Goal: Task Accomplishment & Management: Manage account settings

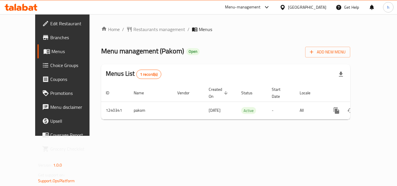
click at [260, 5] on div "Menu-management" at bounding box center [243, 7] width 36 height 7
click at [234, 49] on div "Restaurant-Management" at bounding box center [239, 50] width 46 height 6
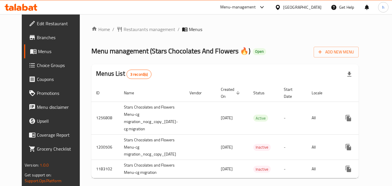
click at [43, 64] on span "Choice Groups" at bounding box center [60, 65] width 46 height 7
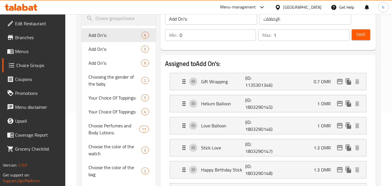
scroll to position [37, 0]
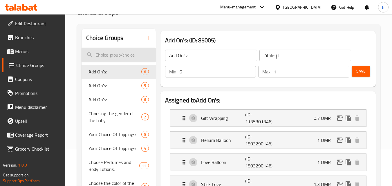
click at [109, 50] on input "search" at bounding box center [119, 55] width 74 height 15
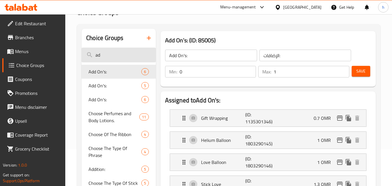
type input "a"
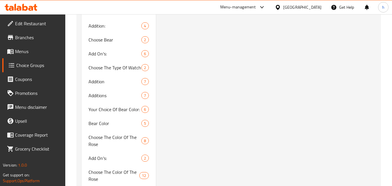
scroll to position [700, 0]
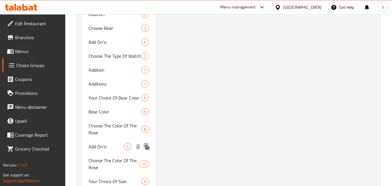
click at [101, 148] on span "Add On's:" at bounding box center [106, 146] width 35 height 7
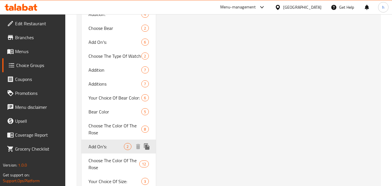
click at [106, 148] on span "Add On's:" at bounding box center [106, 146] width 35 height 7
click at [108, 150] on span "Add On's:" at bounding box center [106, 146] width 35 height 7
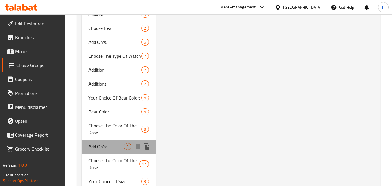
click at [108, 150] on span "Add On's:" at bounding box center [106, 146] width 35 height 7
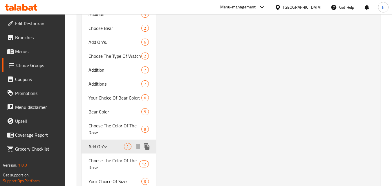
click at [100, 145] on span "Add On's:" at bounding box center [106, 146] width 35 height 7
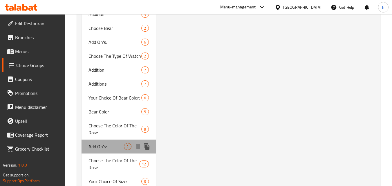
click at [100, 145] on span "Add On's:" at bounding box center [106, 146] width 35 height 7
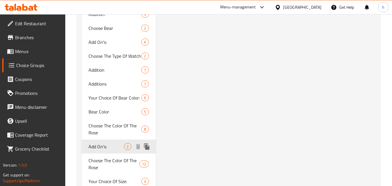
click at [96, 147] on span "Add On's:" at bounding box center [106, 146] width 35 height 7
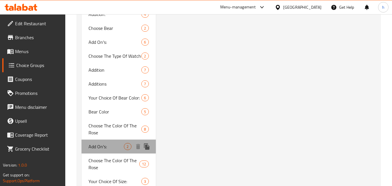
click at [96, 147] on span "Add On's:" at bounding box center [106, 146] width 35 height 7
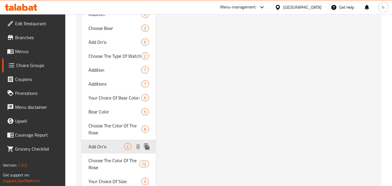
click at [96, 147] on span "Add On's:" at bounding box center [106, 146] width 35 height 7
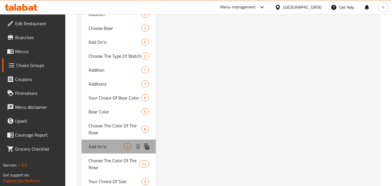
click at [96, 147] on span "Add On's:" at bounding box center [106, 146] width 35 height 7
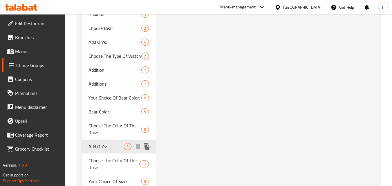
click at [96, 147] on span "Add On's:" at bounding box center [106, 146] width 35 height 7
click at [100, 150] on span "Add On's:" at bounding box center [106, 146] width 35 height 7
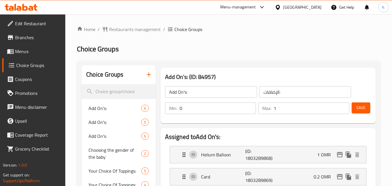
scroll to position [61, 0]
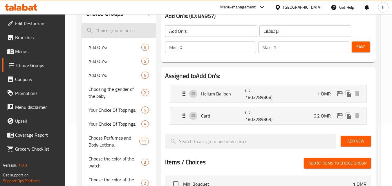
click at [131, 27] on input "search" at bounding box center [119, 30] width 74 height 15
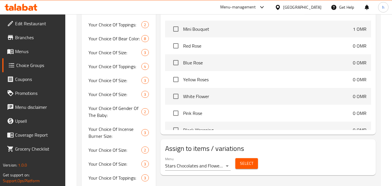
scroll to position [228, 0]
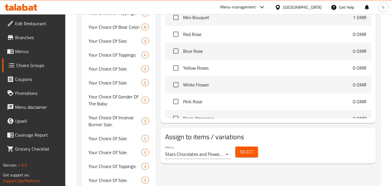
type input "your choice of"
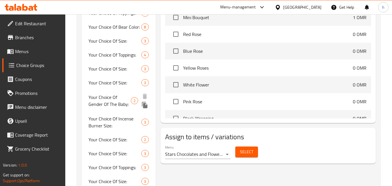
click at [106, 105] on span "Your Choice Of Gender Of The Baby:" at bounding box center [110, 101] width 42 height 14
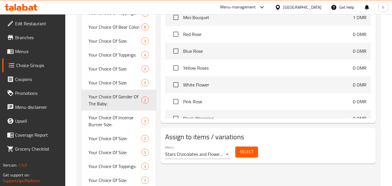
type input "Your Choice Of Gender Of The Baby:"
type input "اختيارك من جنس المولود"
type input "1"
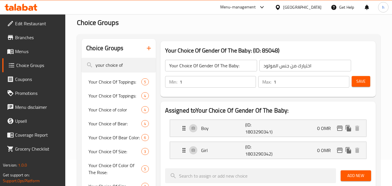
scroll to position [28, 0]
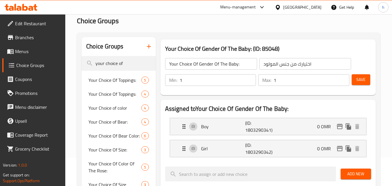
click at [256, 10] on div "Menu-management" at bounding box center [238, 7] width 36 height 7
click at [317, 5] on div "Oman" at bounding box center [302, 7] width 38 height 6
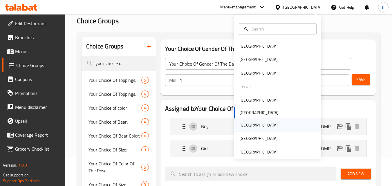
click at [266, 127] on div "Qatar" at bounding box center [277, 124] width 87 height 13
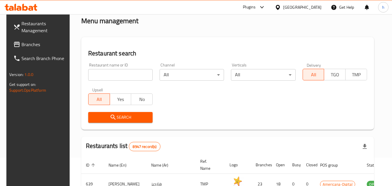
click at [266, 7] on div at bounding box center [261, 7] width 10 height 7
click at [244, 51] on div "Restaurant-Management" at bounding box center [235, 52] width 46 height 6
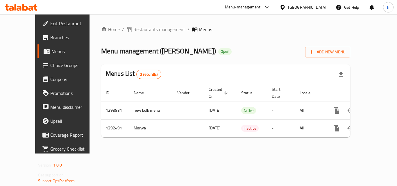
drag, startPoint x: 315, startPoint y: 8, endPoint x: 338, endPoint y: 25, distance: 28.5
click at [340, 26] on ol "Home / Restaurants management / Menus" at bounding box center [225, 29] width 249 height 7
click at [316, 5] on div "[GEOGRAPHIC_DATA]" at bounding box center [307, 7] width 38 height 6
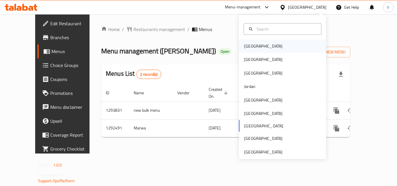
click at [283, 43] on div "Bahrain" at bounding box center [282, 45] width 87 height 13
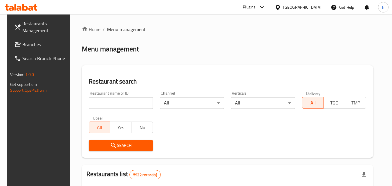
click at [266, 8] on div at bounding box center [261, 7] width 10 height 7
click at [271, 51] on div "Restaurant-Management" at bounding box center [246, 52] width 87 height 13
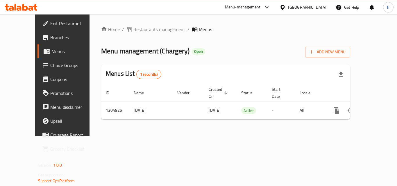
click at [288, 8] on div at bounding box center [283, 7] width 8 height 6
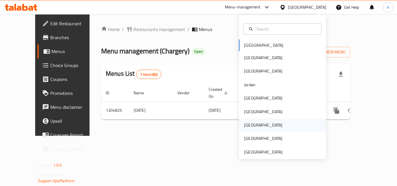
click at [269, 129] on div "[GEOGRAPHIC_DATA]" at bounding box center [282, 124] width 87 height 13
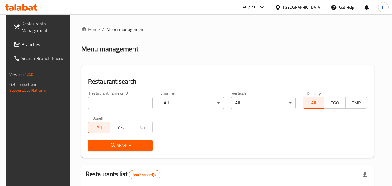
click at [266, 8] on icon at bounding box center [262, 7] width 7 height 7
click at [250, 51] on div "Restaurant-Management" at bounding box center [235, 52] width 46 height 6
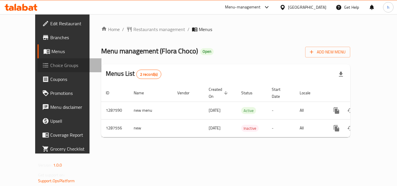
click at [50, 62] on span "Choice Groups" at bounding box center [73, 65] width 46 height 7
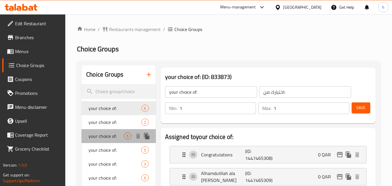
click at [107, 138] on span "your choice of:" at bounding box center [106, 136] width 35 height 7
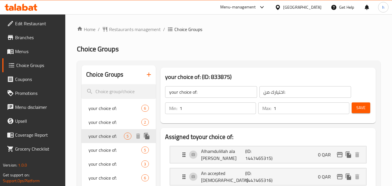
click at [117, 138] on span "your choice of:" at bounding box center [106, 136] width 35 height 7
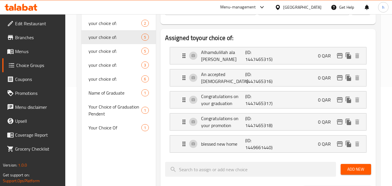
scroll to position [101, 0]
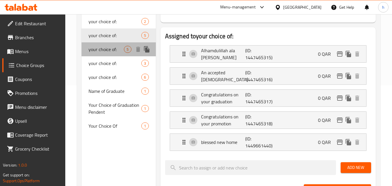
click at [133, 51] on div "your choice of: 5" at bounding box center [119, 49] width 74 height 14
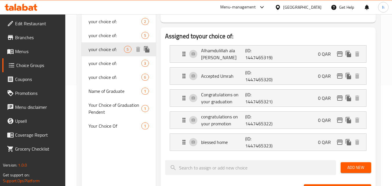
click at [112, 51] on span "your choice of:" at bounding box center [106, 49] width 35 height 7
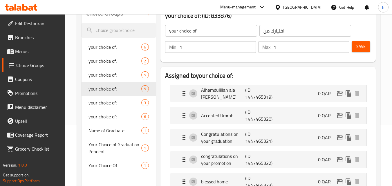
scroll to position [0, 0]
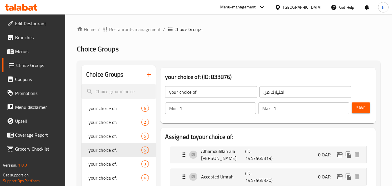
click at [256, 6] on div "Menu-management" at bounding box center [238, 7] width 36 height 7
click at [255, 50] on div "Restaurant-Management" at bounding box center [235, 50] width 46 height 6
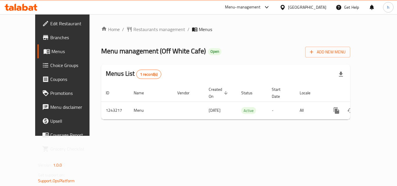
click at [275, 2] on div "Menu-management" at bounding box center [247, 7] width 55 height 14
click at [288, 8] on div at bounding box center [283, 7] width 8 height 6
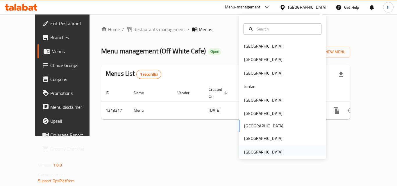
click at [270, 154] on div "[GEOGRAPHIC_DATA]" at bounding box center [263, 152] width 38 height 6
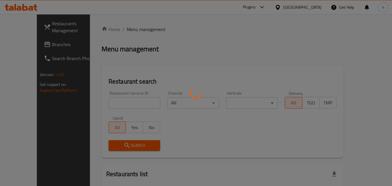
click at [263, 6] on div at bounding box center [196, 93] width 392 height 186
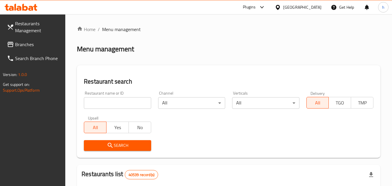
click at [259, 9] on icon at bounding box center [262, 7] width 7 height 7
click at [240, 53] on div "Restaurant-Management" at bounding box center [222, 52] width 87 height 13
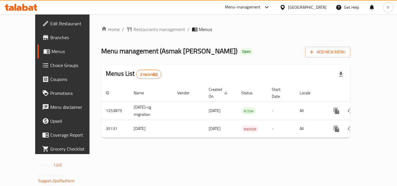
click at [285, 7] on icon at bounding box center [282, 7] width 6 height 6
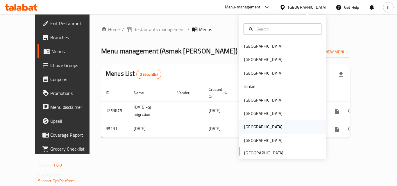
click at [270, 126] on div "[GEOGRAPHIC_DATA]" at bounding box center [282, 126] width 87 height 13
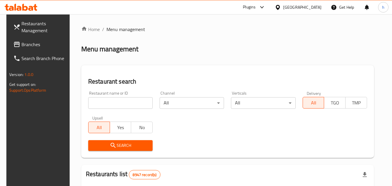
click at [256, 7] on div "Plugins" at bounding box center [249, 7] width 13 height 7
click at [275, 57] on div "Restaurant-Management" at bounding box center [250, 52] width 87 height 13
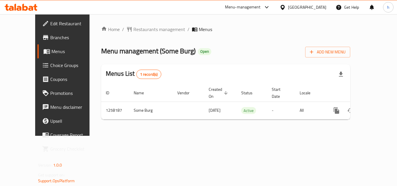
click at [260, 9] on div "Menu-management" at bounding box center [243, 7] width 36 height 7
click at [316, 8] on div "[GEOGRAPHIC_DATA]" at bounding box center [307, 7] width 38 height 6
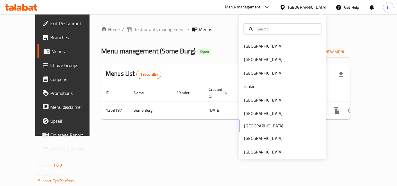
click at [266, 124] on div "[GEOGRAPHIC_DATA] [GEOGRAPHIC_DATA] [GEOGRAPHIC_DATA] [GEOGRAPHIC_DATA] [GEOGRA…" at bounding box center [282, 98] width 87 height 119
click at [273, 125] on div "[GEOGRAPHIC_DATA] [GEOGRAPHIC_DATA] [GEOGRAPHIC_DATA] [GEOGRAPHIC_DATA] [GEOGRA…" at bounding box center [282, 98] width 87 height 119
click at [248, 127] on div "[GEOGRAPHIC_DATA] [GEOGRAPHIC_DATA] [GEOGRAPHIC_DATA] [GEOGRAPHIC_DATA] [GEOGRA…" at bounding box center [282, 98] width 87 height 119
click at [244, 127] on div "[GEOGRAPHIC_DATA] [GEOGRAPHIC_DATA] [GEOGRAPHIC_DATA] [GEOGRAPHIC_DATA] [GEOGRA…" at bounding box center [282, 98] width 87 height 119
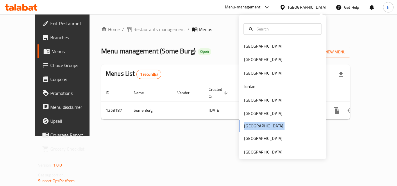
click at [244, 127] on div "[GEOGRAPHIC_DATA] [GEOGRAPHIC_DATA] [GEOGRAPHIC_DATA] [GEOGRAPHIC_DATA] [GEOGRA…" at bounding box center [282, 98] width 87 height 119
click at [224, 134] on div "Home / Restaurants management / Menus Menu management ( Some Burg ) Open Add Ne…" at bounding box center [225, 75] width 272 height 122
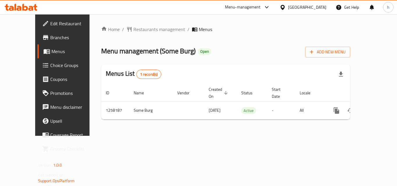
click at [270, 7] on div at bounding box center [265, 7] width 10 height 7
click at [264, 51] on div "Restaurant-Management" at bounding box center [239, 50] width 55 height 13
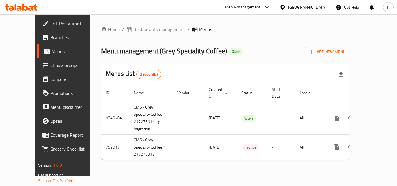
click at [323, 1] on div "[GEOGRAPHIC_DATA]" at bounding box center [303, 7] width 56 height 14
click at [321, 7] on div "[GEOGRAPHIC_DATA]" at bounding box center [307, 7] width 38 height 6
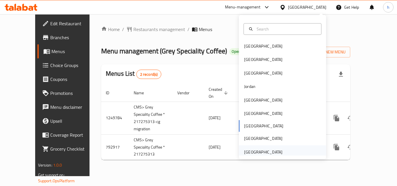
click at [275, 152] on div "[GEOGRAPHIC_DATA]" at bounding box center [263, 152] width 38 height 6
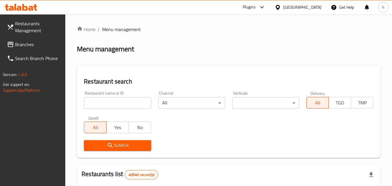
click at [262, 6] on icon at bounding box center [262, 7] width 7 height 7
click at [221, 55] on div "Restaurant-Management" at bounding box center [207, 52] width 46 height 6
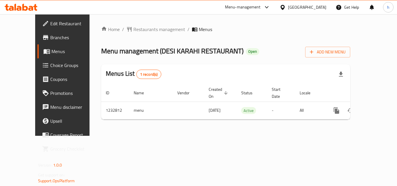
click at [294, 4] on div "[GEOGRAPHIC_DATA]" at bounding box center [307, 7] width 38 height 6
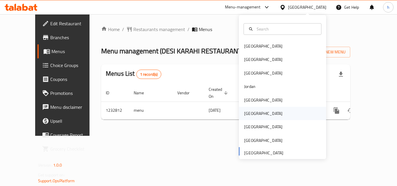
click at [253, 113] on div "[GEOGRAPHIC_DATA]" at bounding box center [263, 113] width 48 height 13
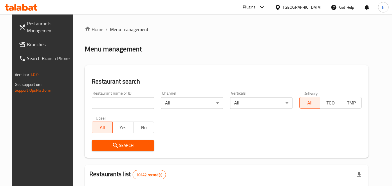
click at [256, 8] on div "Plugins" at bounding box center [249, 7] width 13 height 7
click at [257, 51] on div "Restaurant-Management" at bounding box center [234, 52] width 55 height 13
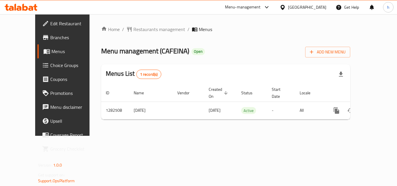
click at [260, 10] on div "Menu-management" at bounding box center [243, 7] width 36 height 7
click at [316, 7] on div "[GEOGRAPHIC_DATA]" at bounding box center [307, 7] width 38 height 6
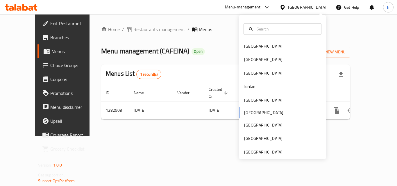
click at [254, 112] on div "Bahrain Egypt Iraq Jordan Kuwait Oman Qatar Saudi Arabia United Arab Emirates" at bounding box center [282, 98] width 87 height 119
click at [244, 113] on div "Bahrain Egypt Iraq Jordan Kuwait Oman Qatar Saudi Arabia United Arab Emirates" at bounding box center [282, 98] width 87 height 119
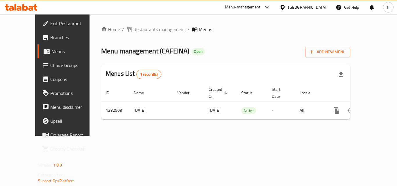
click at [214, 124] on div "Home / Restaurants management / Menus Menu management ( CAFEINA ) Open Add New …" at bounding box center [225, 75] width 272 height 122
click at [260, 8] on div "Menu-management" at bounding box center [243, 7] width 36 height 7
click at [262, 48] on div "Restaurant-Management" at bounding box center [238, 50] width 55 height 13
click at [306, 7] on div "[GEOGRAPHIC_DATA]" at bounding box center [303, 7] width 56 height 14
click at [318, 7] on div "[GEOGRAPHIC_DATA]" at bounding box center [307, 7] width 38 height 6
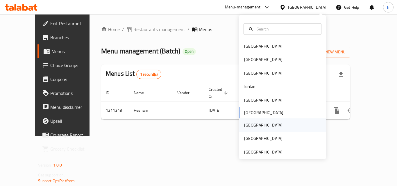
click at [259, 125] on div "[GEOGRAPHIC_DATA]" at bounding box center [282, 124] width 87 height 13
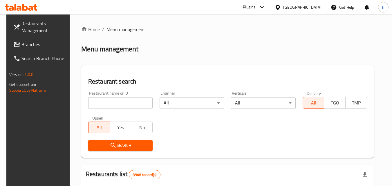
click at [256, 5] on div "Plugins" at bounding box center [249, 7] width 13 height 7
click at [262, 55] on div "Restaurant-Management" at bounding box center [250, 52] width 87 height 13
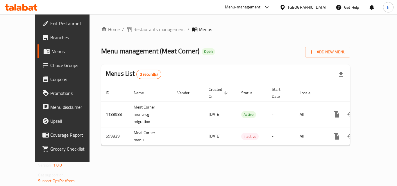
click at [284, 8] on icon at bounding box center [282, 7] width 4 height 5
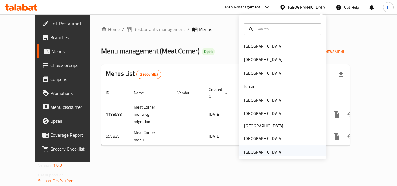
click at [264, 154] on div "[GEOGRAPHIC_DATA]" at bounding box center [263, 152] width 38 height 6
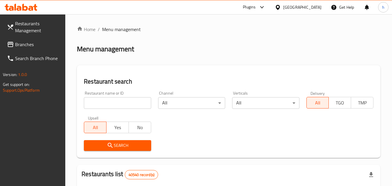
click at [262, 2] on div "Plugins" at bounding box center [254, 7] width 32 height 14
click at [256, 7] on div at bounding box center [261, 7] width 10 height 7
click at [229, 56] on div "Restaurant-Management" at bounding box center [207, 52] width 46 height 6
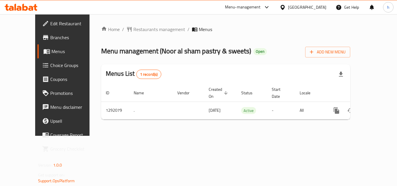
click at [252, 10] on div "Menu-management" at bounding box center [243, 7] width 36 height 7
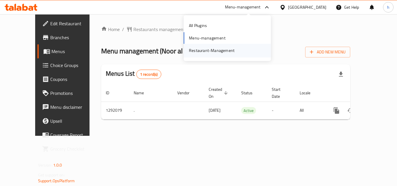
click at [234, 55] on div "Restaurant-Management" at bounding box center [211, 50] width 55 height 13
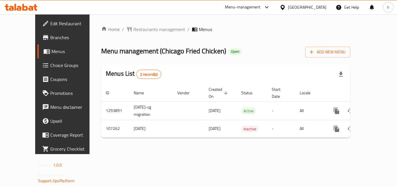
click at [299, 7] on div "[GEOGRAPHIC_DATA]" at bounding box center [307, 7] width 38 height 6
click at [250, 9] on div "Menu-management" at bounding box center [243, 7] width 36 height 7
click at [235, 50] on div "Restaurant-Management" at bounding box center [211, 50] width 55 height 13
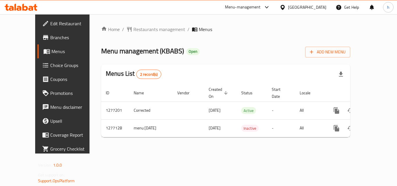
click at [264, 6] on icon at bounding box center [266, 7] width 7 height 7
click at [208, 52] on div "Restaurant-Management" at bounding box center [212, 50] width 46 height 6
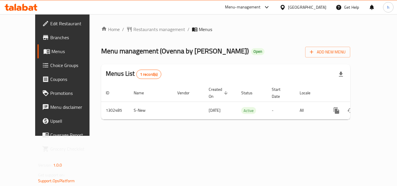
click at [256, 8] on div "Menu-management" at bounding box center [243, 7] width 36 height 7
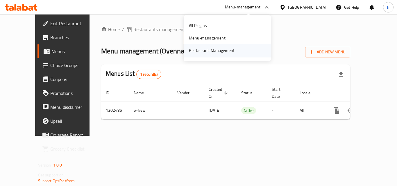
click at [218, 52] on div "Restaurant-Management" at bounding box center [212, 50] width 46 height 6
click at [251, 8] on div "Menu-management" at bounding box center [243, 7] width 36 height 7
click at [239, 51] on div "Restaurant-Management" at bounding box center [226, 50] width 87 height 13
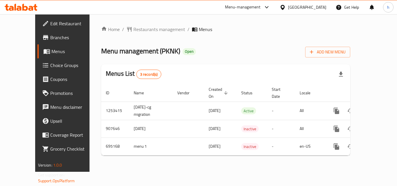
click at [300, 7] on div "[GEOGRAPHIC_DATA]" at bounding box center [307, 7] width 38 height 6
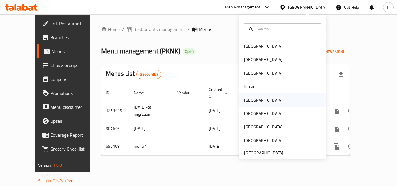
click at [263, 99] on div "[GEOGRAPHIC_DATA]" at bounding box center [282, 99] width 87 height 13
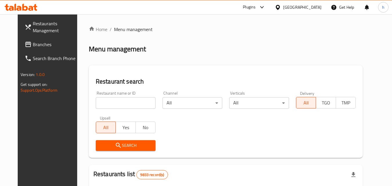
click at [266, 7] on div at bounding box center [261, 7] width 10 height 7
click at [241, 51] on div "Restaurant-Management" at bounding box center [233, 52] width 46 height 6
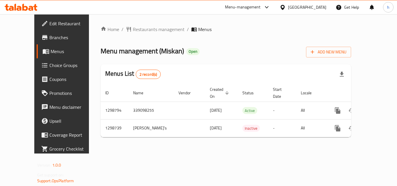
click at [284, 8] on icon at bounding box center [282, 7] width 4 height 5
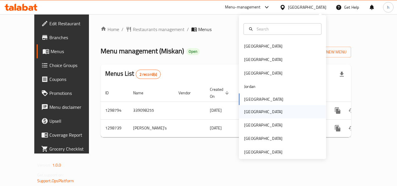
click at [259, 109] on div "[GEOGRAPHIC_DATA]" at bounding box center [282, 111] width 87 height 13
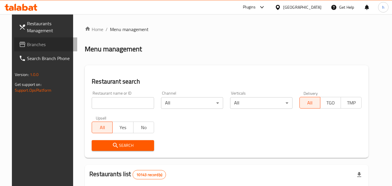
click at [28, 43] on span "Branches" at bounding box center [50, 44] width 46 height 7
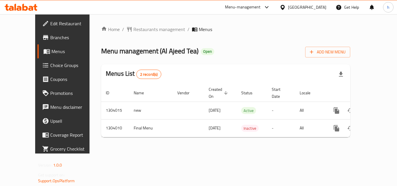
click at [285, 10] on icon at bounding box center [282, 7] width 6 height 6
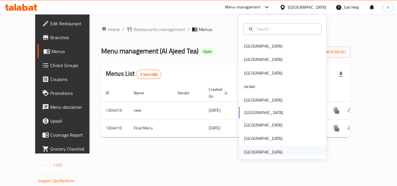
click at [293, 148] on div "[GEOGRAPHIC_DATA]" at bounding box center [282, 151] width 87 height 13
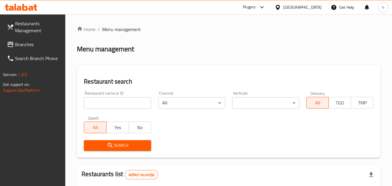
click at [27, 44] on span "Branches" at bounding box center [38, 44] width 46 height 7
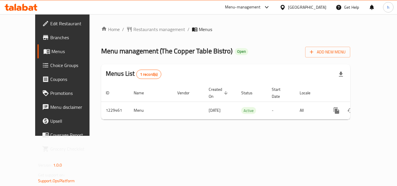
click at [50, 66] on span "Choice Groups" at bounding box center [73, 65] width 46 height 7
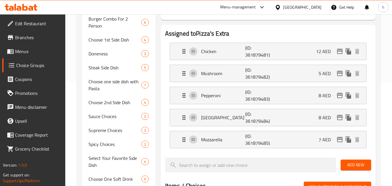
scroll to position [110, 0]
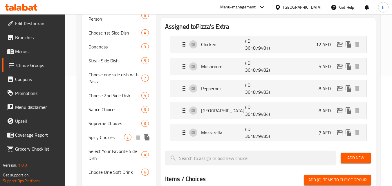
click at [98, 140] on span "Spicy Choices" at bounding box center [106, 137] width 35 height 7
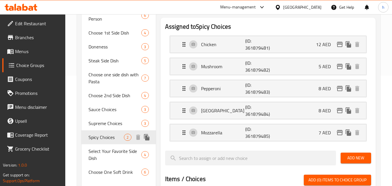
type input "Spicy Choices"
type input "خيارات الحار"
type input "1"
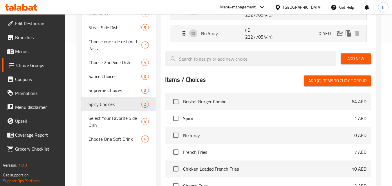
scroll to position [141, 0]
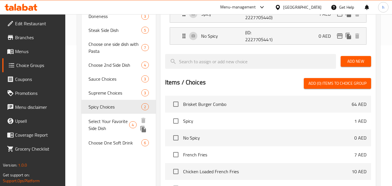
click at [97, 126] on span "Select Your Favorite Side Dish" at bounding box center [109, 125] width 41 height 14
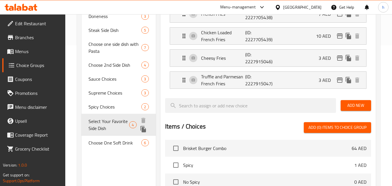
type input "Select Your Favorite Side Dish"
type input "اختر طبق جانبي مفضل لديك"
type input "0"
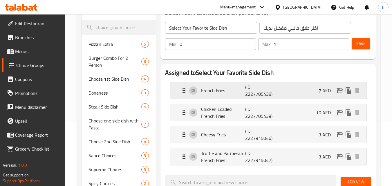
scroll to position [63, 0]
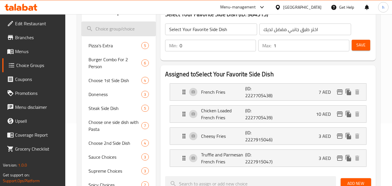
click at [118, 30] on input "search" at bounding box center [119, 28] width 74 height 15
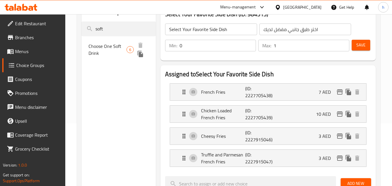
type input "soft"
click at [125, 44] on span "Choose One Soft Drink" at bounding box center [108, 50] width 38 height 14
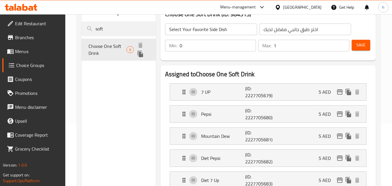
type input "Choose One Soft Drink"
type input "اختر مشروب غازي و احد"
type input "1"
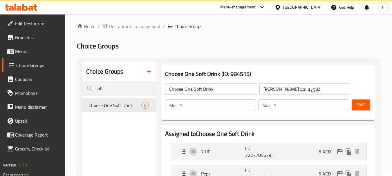
scroll to position [0, 0]
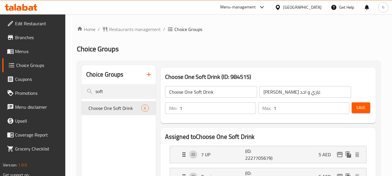
click at [248, 8] on div "Menu-management" at bounding box center [238, 7] width 36 height 7
click at [212, 55] on div "Restaurant-Management" at bounding box center [207, 50] width 55 height 13
